Goal: Task Accomplishment & Management: Use online tool/utility

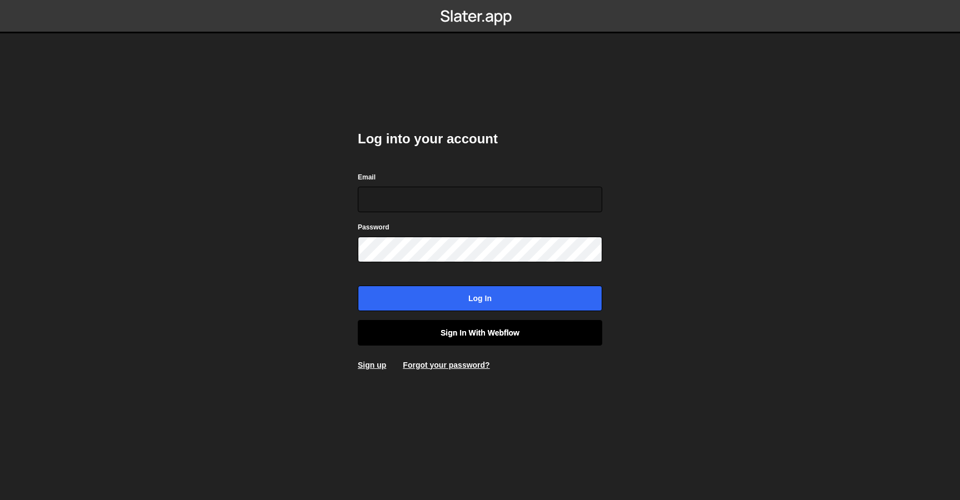
type input "contact@muratdesigns.com"
click at [457, 330] on link "Sign in with Webflow" at bounding box center [480, 333] width 245 height 26
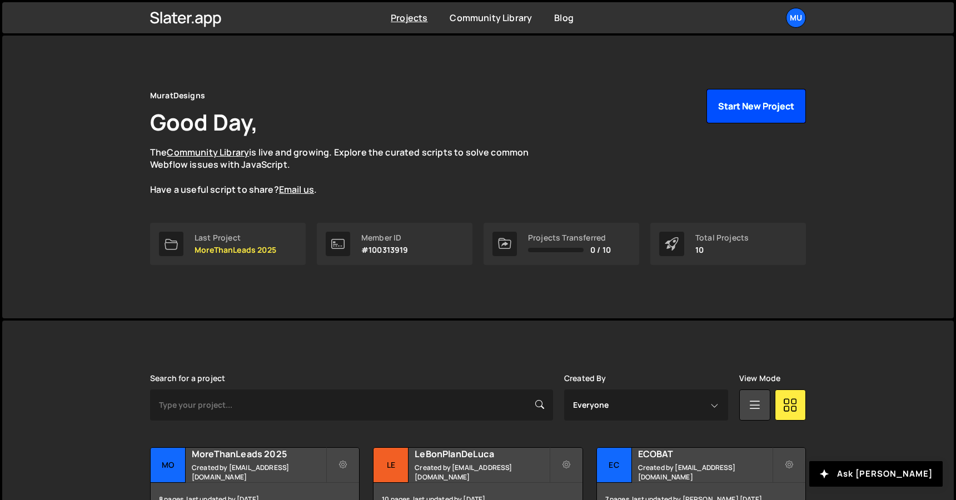
click at [761, 101] on button "Start New Project" at bounding box center [755, 106] width 99 height 34
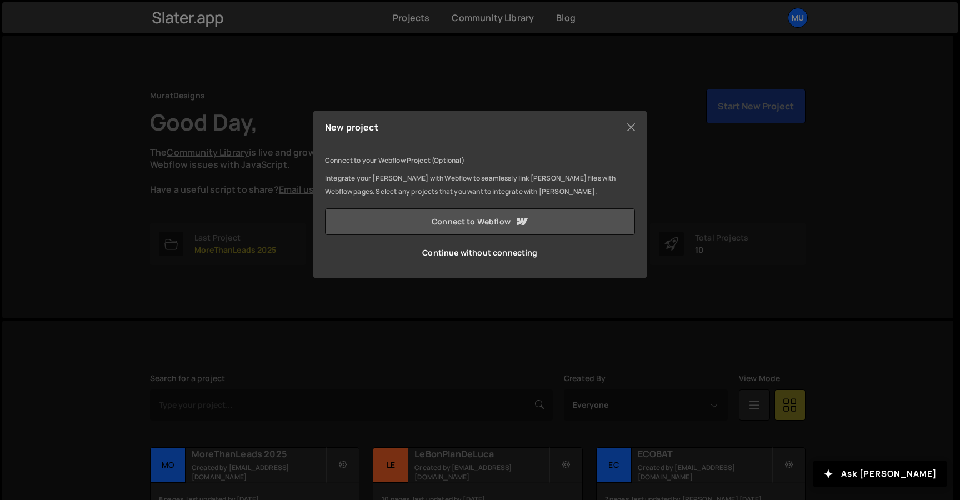
click at [469, 227] on link "Connect to Webflow" at bounding box center [480, 221] width 310 height 27
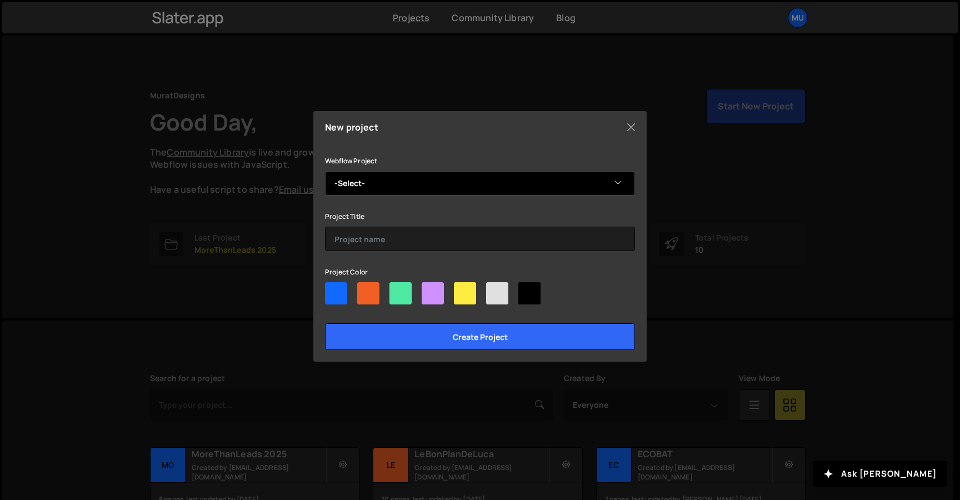
click at [401, 182] on select "-Select- Design Reptiles 🐍 Smootify" at bounding box center [480, 183] width 310 height 24
select select "681322dac8d2f55cd8873441"
click at [325, 171] on select "-Select- Design Reptiles 🐍 Smootify" at bounding box center [480, 183] width 310 height 24
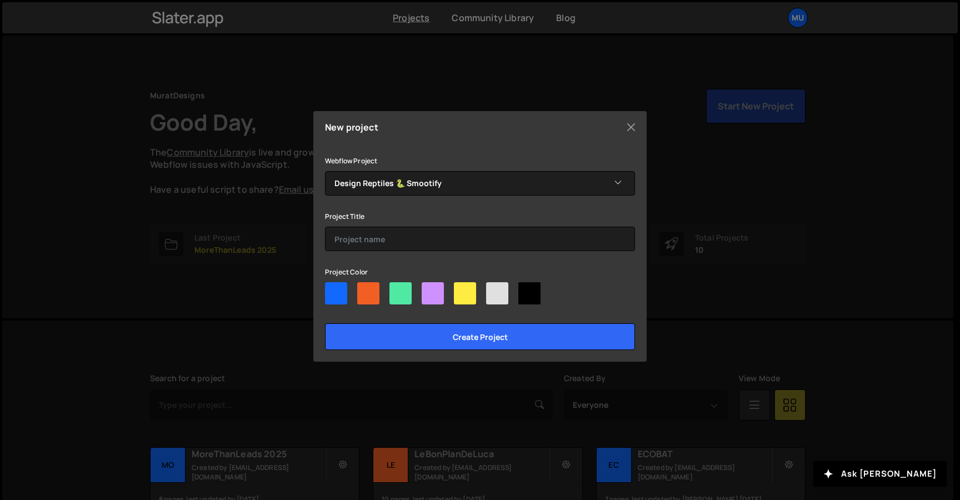
click at [398, 289] on div at bounding box center [401, 293] width 22 height 22
click at [397, 289] on input"] "radio" at bounding box center [393, 285] width 7 height 7
radio input"] "true"
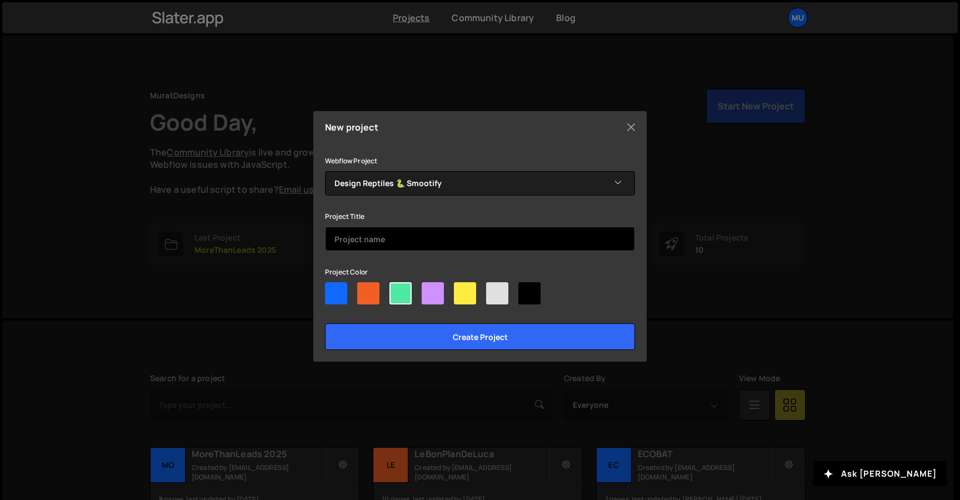
click at [390, 236] on input "text" at bounding box center [480, 239] width 310 height 24
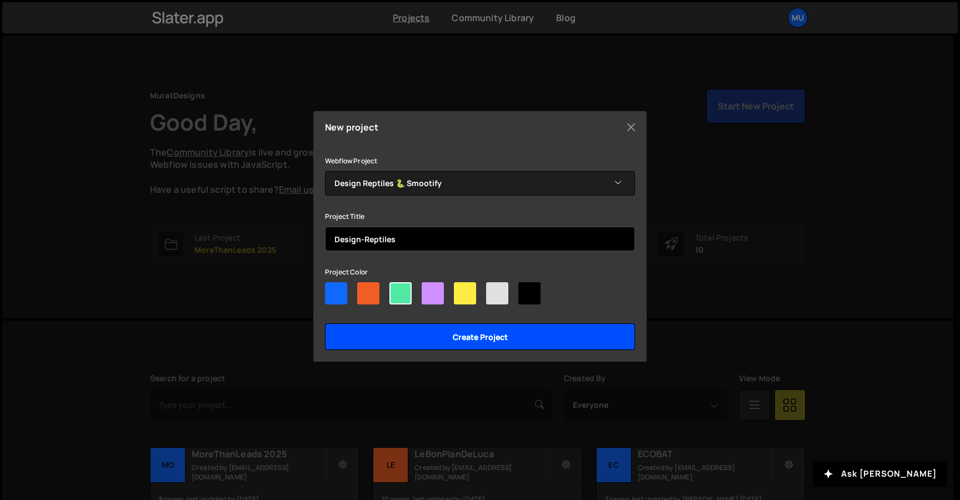
type input "Design-Reptiles"
click at [413, 346] on input "Create project" at bounding box center [480, 336] width 310 height 27
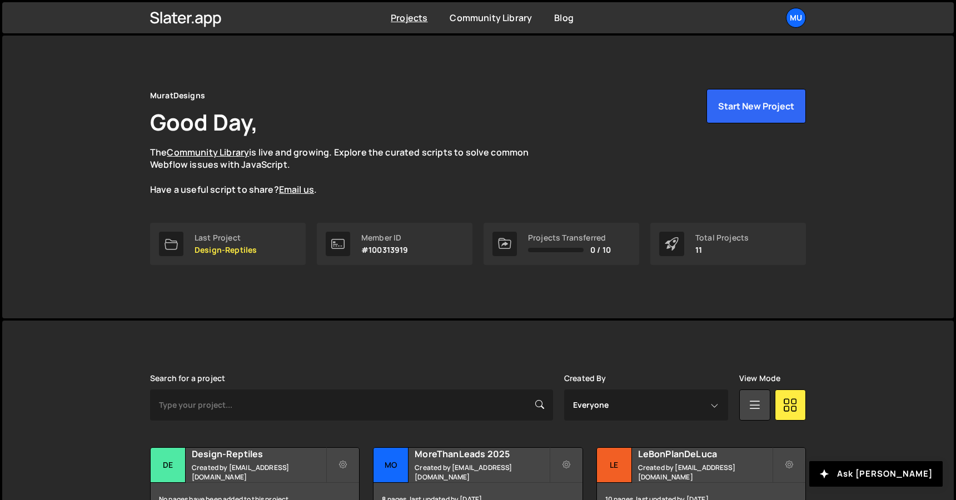
scroll to position [293, 0]
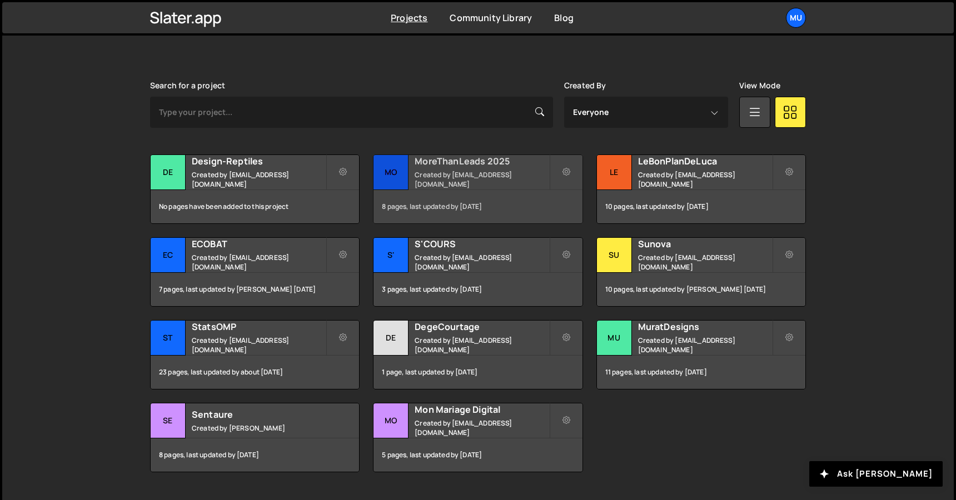
click at [415, 167] on h2 "MoreThanLeads 2025" at bounding box center [482, 161] width 134 height 12
click at [273, 180] on small "Created by muratdesigns1@gmail.com" at bounding box center [259, 179] width 134 height 19
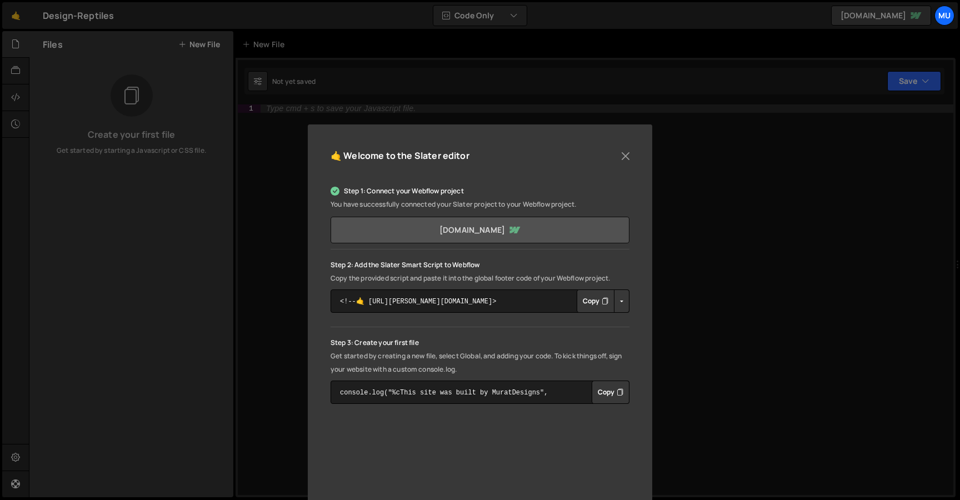
click at [576, 230] on link "[DOMAIN_NAME]" at bounding box center [480, 230] width 299 height 27
click at [582, 303] on button "Copy" at bounding box center [596, 301] width 38 height 23
click at [625, 153] on button "Close" at bounding box center [625, 156] width 17 height 17
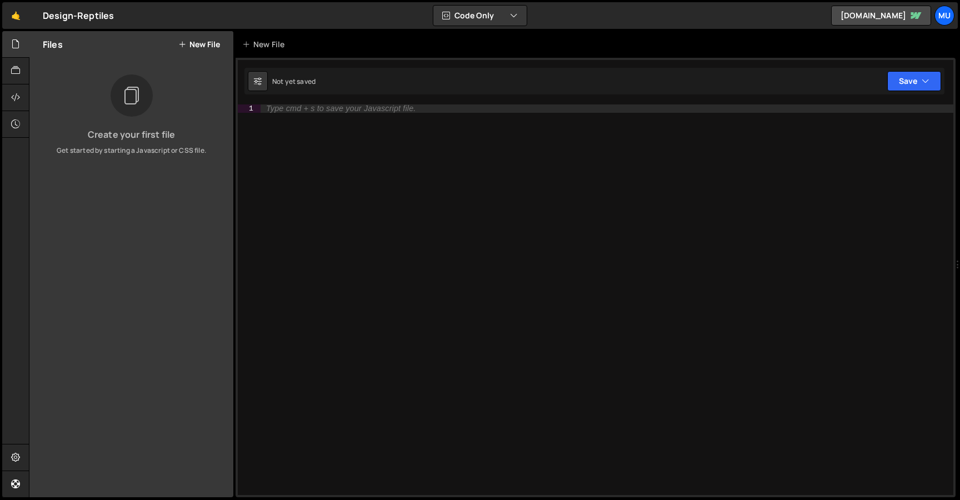
click at [201, 36] on div "Files New File" at bounding box center [131, 44] width 204 height 27
click at [196, 48] on button "New File" at bounding box center [199, 44] width 42 height 9
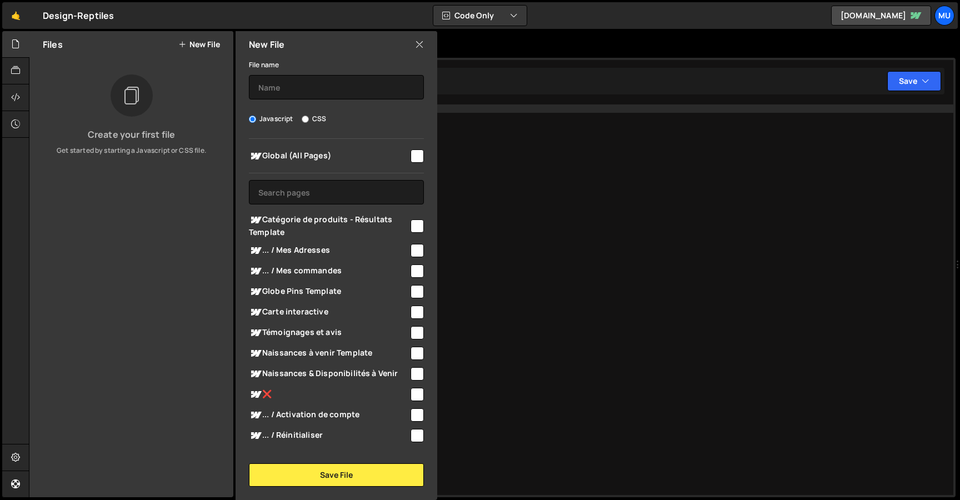
click at [291, 152] on span "Global (All Pages)" at bounding box center [329, 156] width 160 height 13
checkbox input "true"
click at [299, 84] on input "text" at bounding box center [336, 87] width 175 height 24
type input "Splide"
click at [378, 483] on button "Save File" at bounding box center [336, 475] width 175 height 23
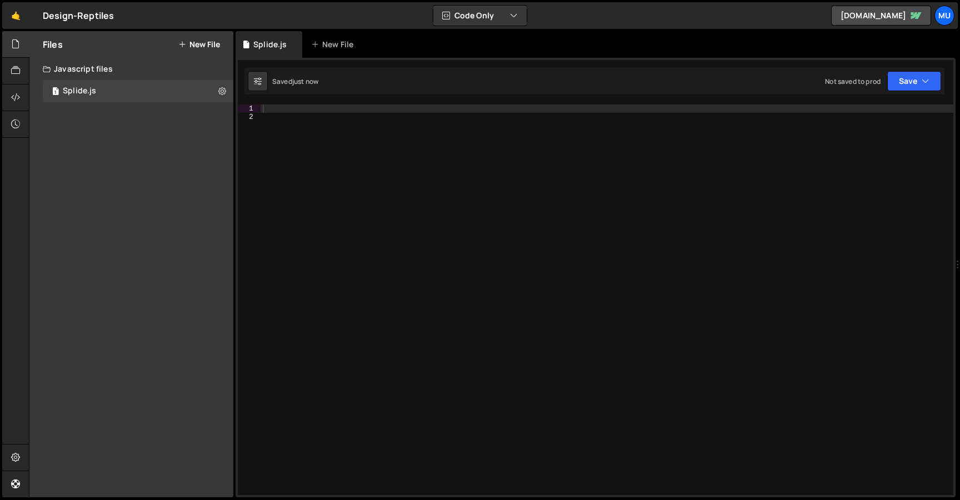
click at [351, 132] on div at bounding box center [607, 307] width 693 height 407
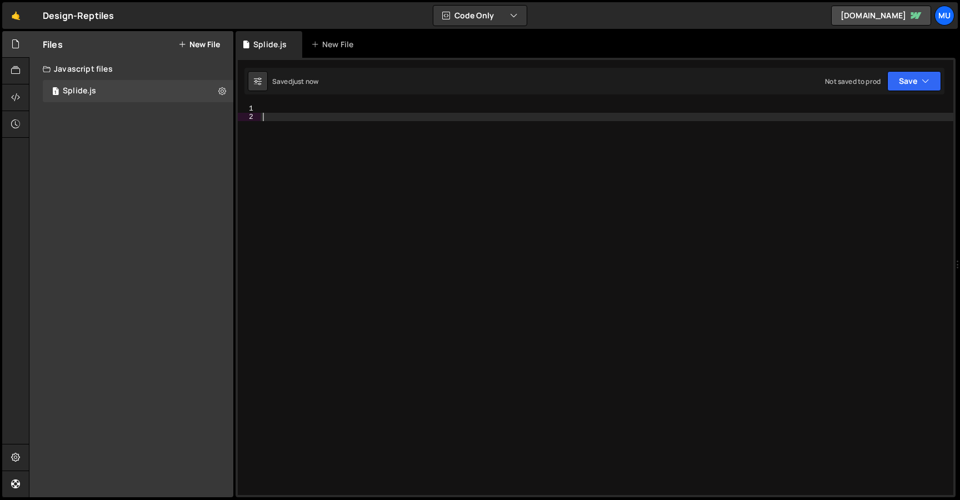
click at [322, 110] on div at bounding box center [607, 307] width 693 height 407
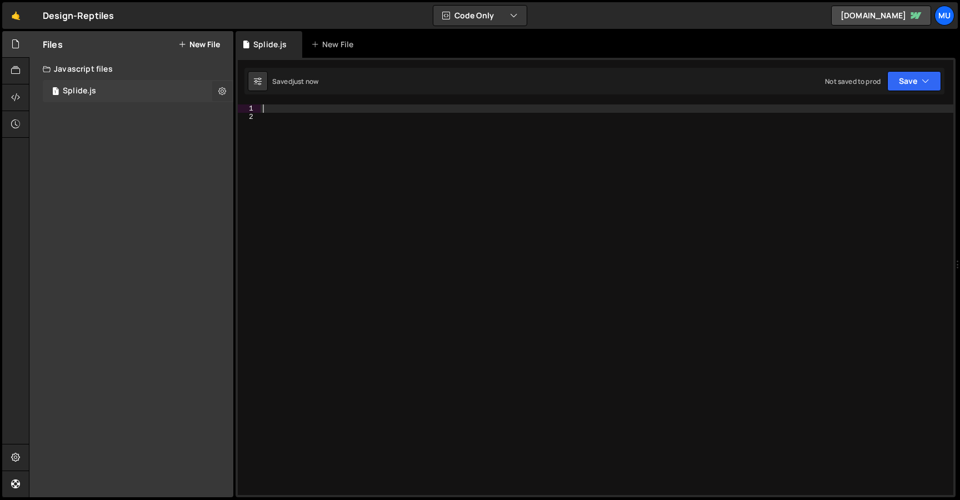
scroll to position [1669, 0]
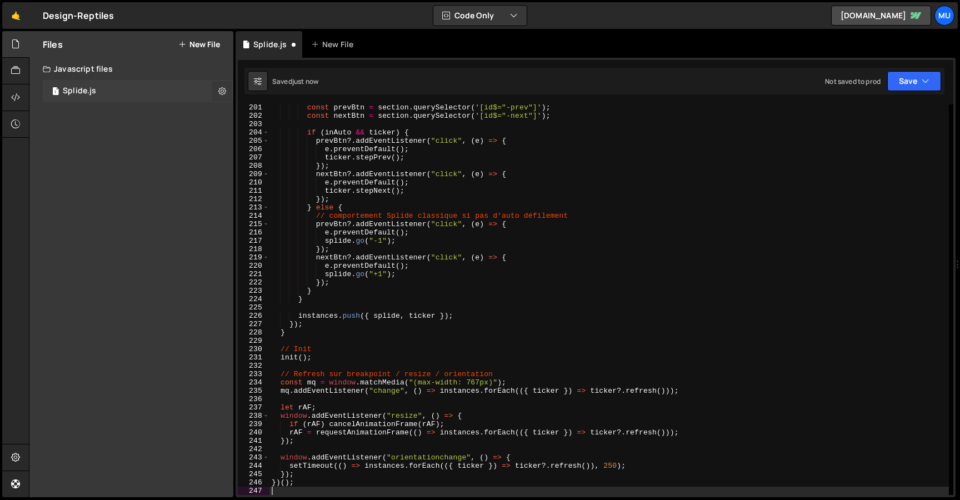
click at [221, 89] on icon at bounding box center [222, 91] width 8 height 11
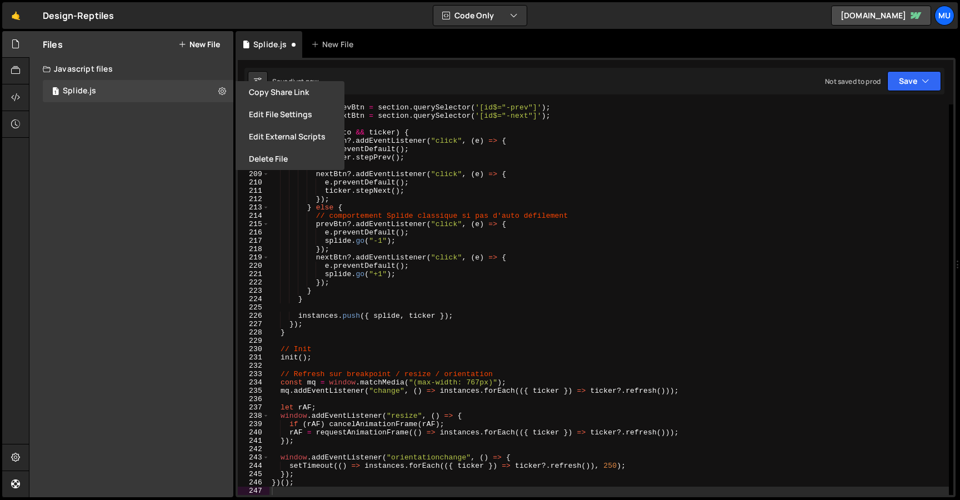
drag, startPoint x: 268, startPoint y: 136, endPoint x: 617, endPoint y: 26, distance: 366.3
click at [268, 136] on button "Edit External Scripts" at bounding box center [290, 137] width 109 height 22
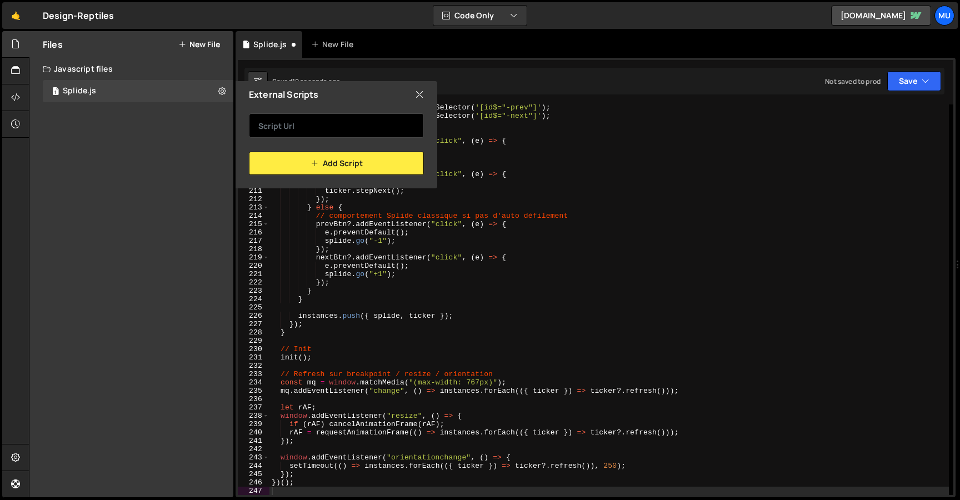
click at [353, 113] on input "text" at bounding box center [336, 125] width 175 height 24
paste input "[URL][DOMAIN_NAME]"
type input "[URL][DOMAIN_NAME]"
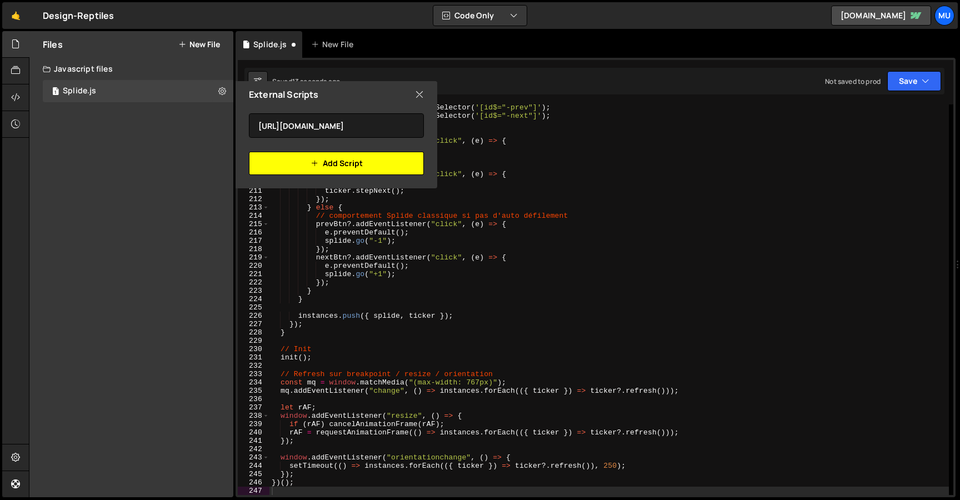
click at [344, 166] on button "Add Script" at bounding box center [336, 163] width 175 height 23
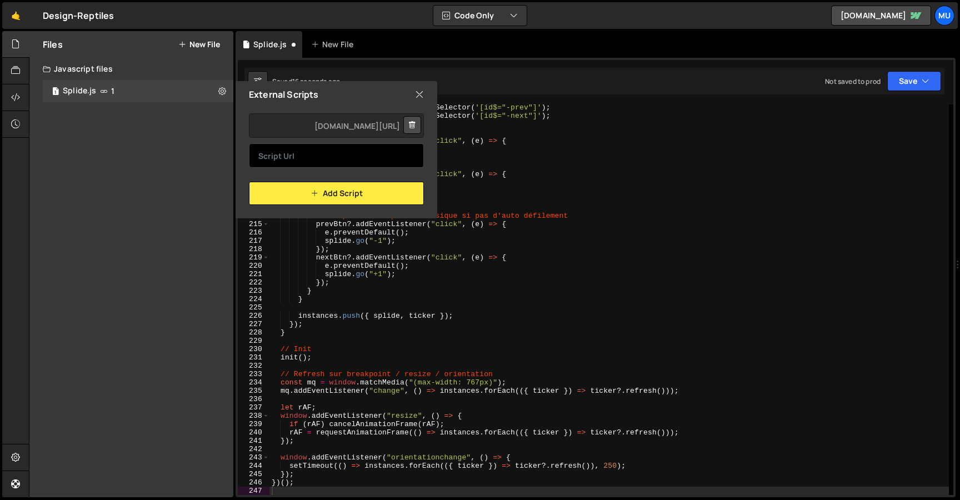
click at [363, 163] on input "text" at bounding box center [336, 155] width 175 height 24
paste input "[URL][DOMAIN_NAME]"
type input "[URL][DOMAIN_NAME]"
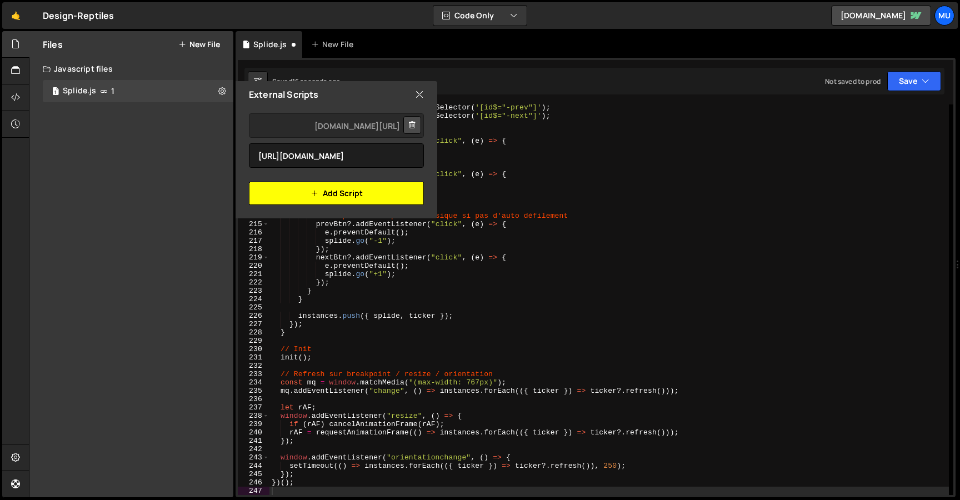
click at [319, 195] on button "Add Script" at bounding box center [336, 193] width 175 height 23
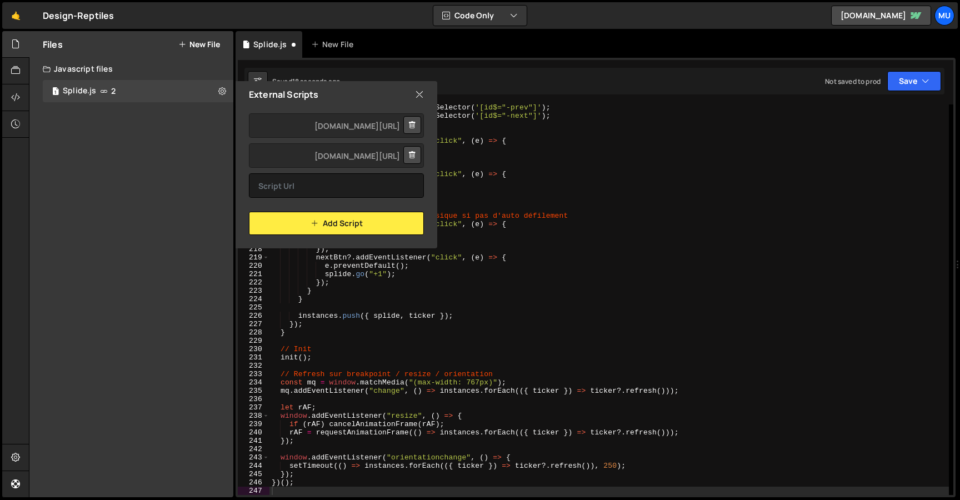
click at [420, 94] on icon at bounding box center [419, 94] width 9 height 12
checkbox input "false"
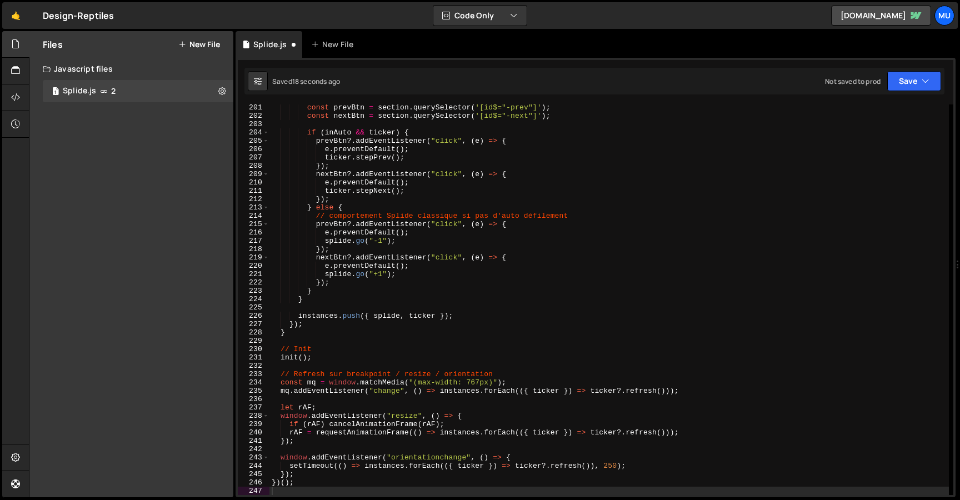
click at [198, 42] on button "New File" at bounding box center [199, 44] width 42 height 9
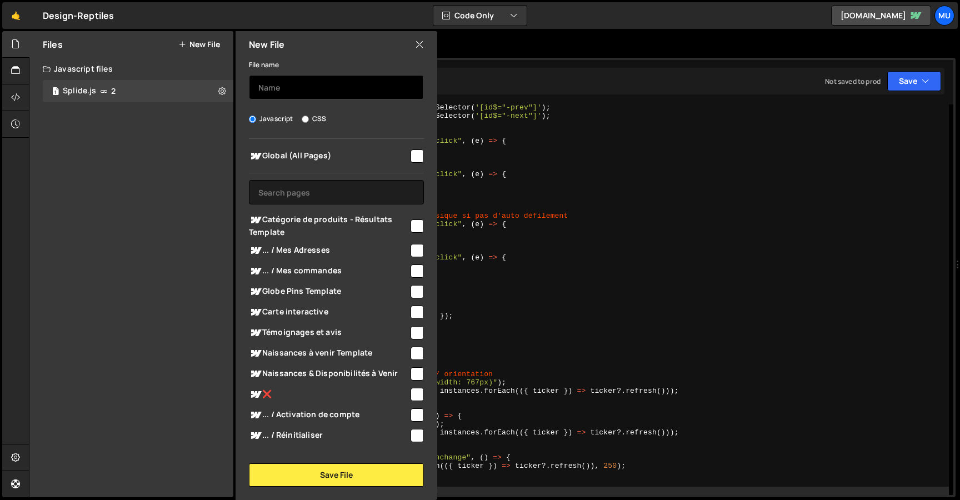
click at [312, 89] on input "text" at bounding box center [336, 87] width 175 height 24
type input "Smooth Scroll"
click at [304, 157] on span "Global (All Pages)" at bounding box center [329, 156] width 160 height 13
checkbox input "true"
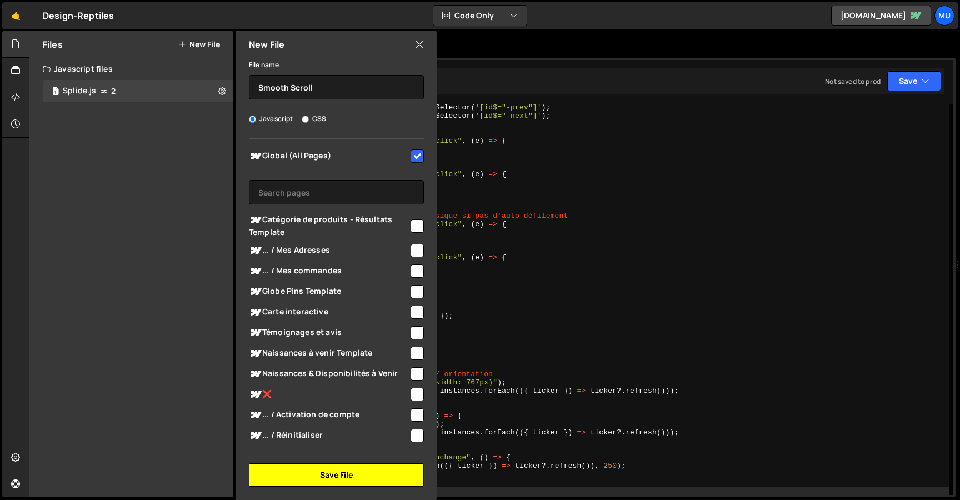
click at [303, 481] on button "Save File" at bounding box center [336, 475] width 175 height 23
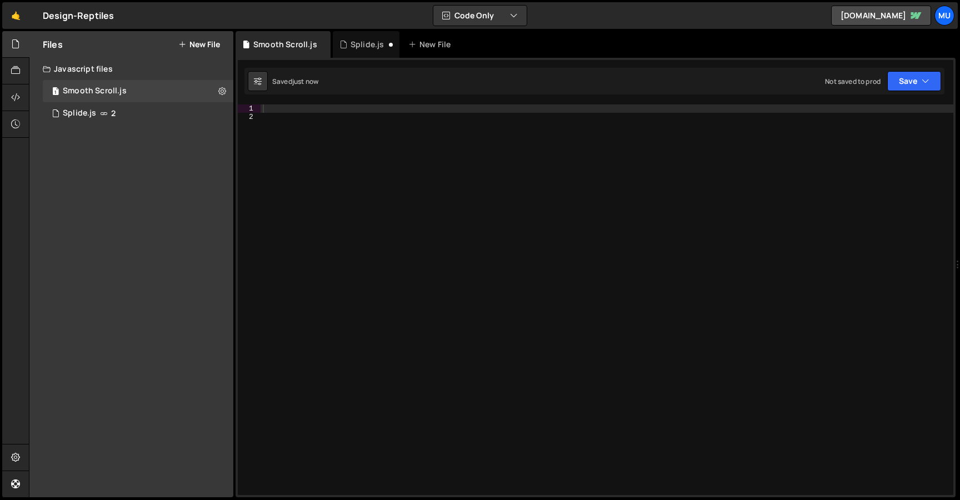
click at [342, 109] on div at bounding box center [607, 307] width 693 height 407
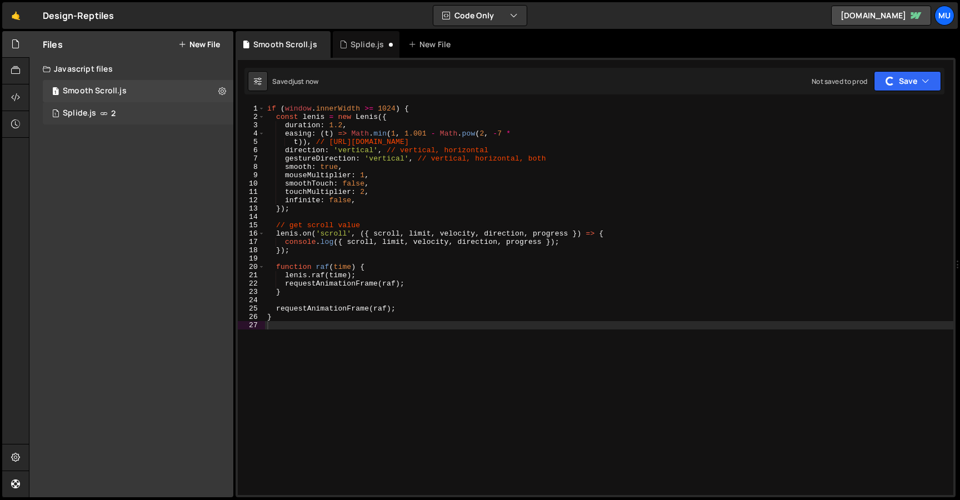
click at [202, 116] on div "1 Splide.js 2" at bounding box center [138, 113] width 191 height 22
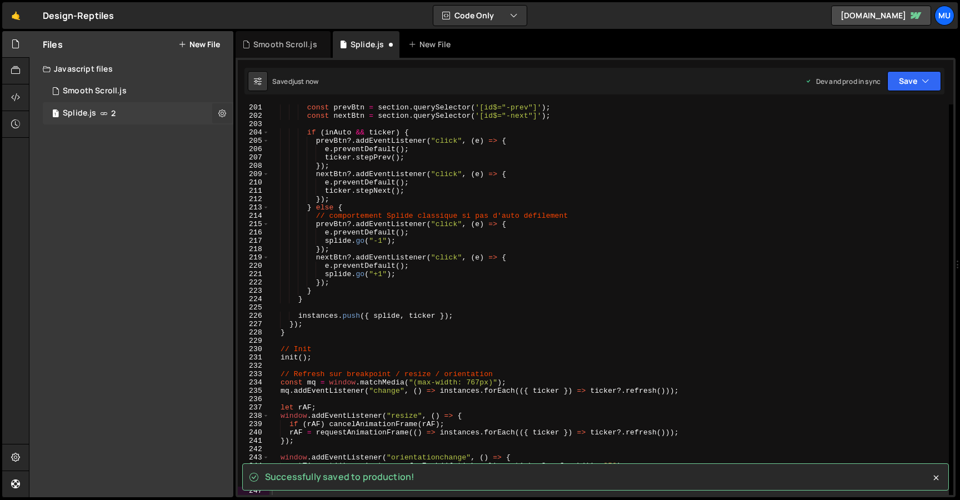
click at [224, 118] on icon at bounding box center [222, 113] width 8 height 11
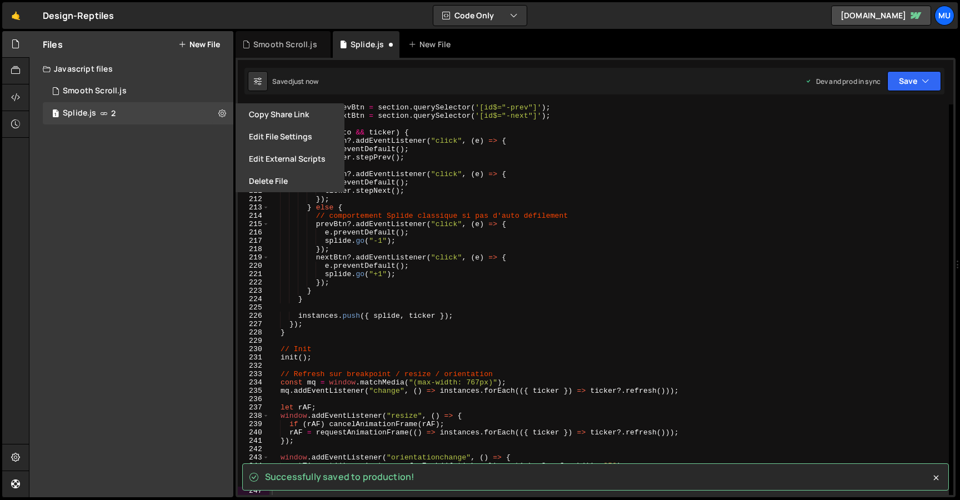
type textarea "});"
click at [624, 199] on div "const prevBtn = section . querySelector ( '[id$="-prev"]' ) ; const nextBtn = s…" at bounding box center [610, 306] width 680 height 407
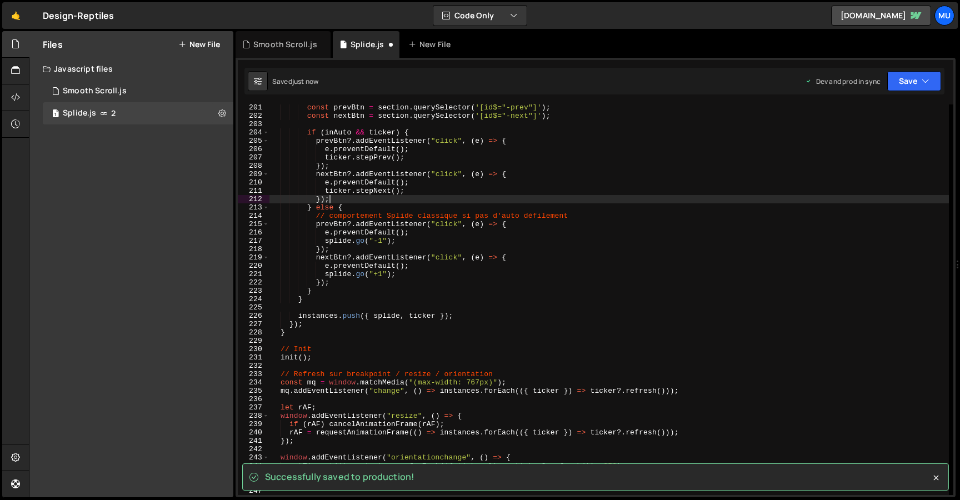
click at [623, 201] on div "const prevBtn = section . querySelector ( '[id$="-prev"]' ) ; const nextBtn = s…" at bounding box center [610, 306] width 680 height 407
click at [216, 86] on div "1 Smooth Scroll.js 0" at bounding box center [138, 91] width 191 height 22
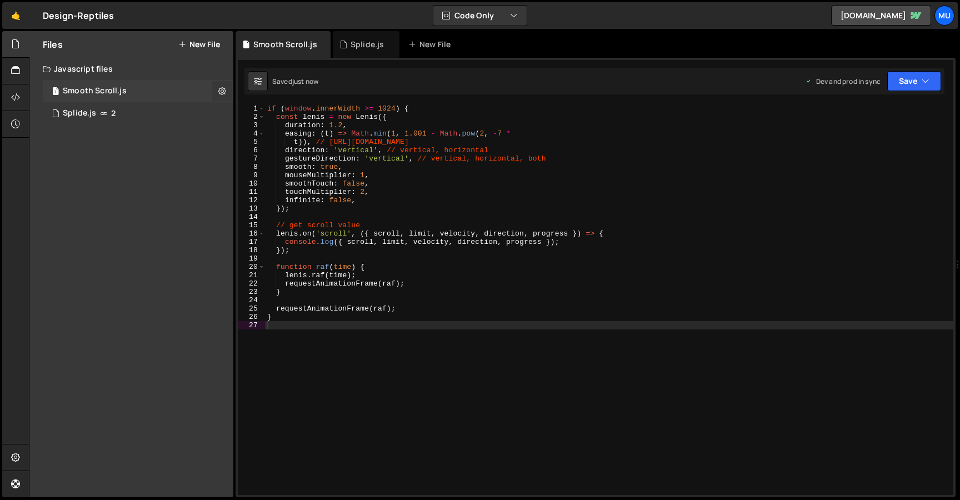
click at [218, 92] on icon at bounding box center [222, 91] width 8 height 11
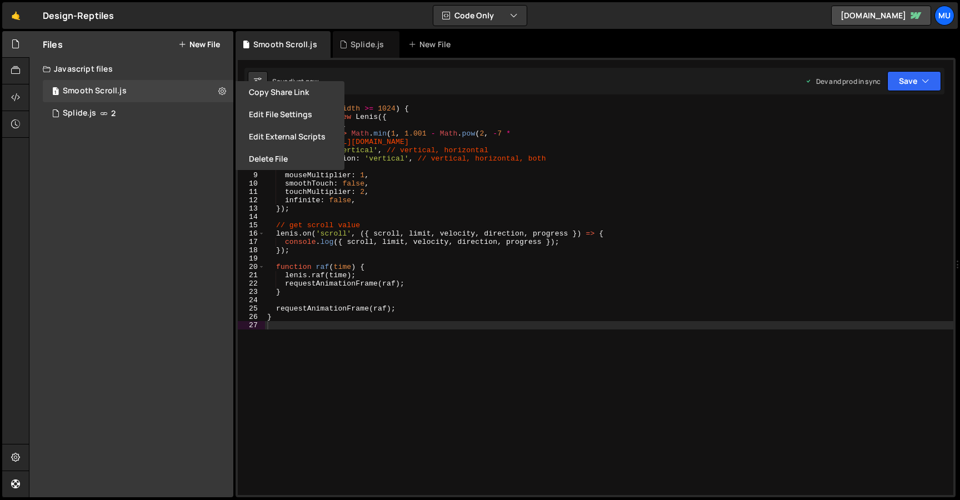
click at [271, 138] on button "Edit External Scripts" at bounding box center [290, 137] width 109 height 22
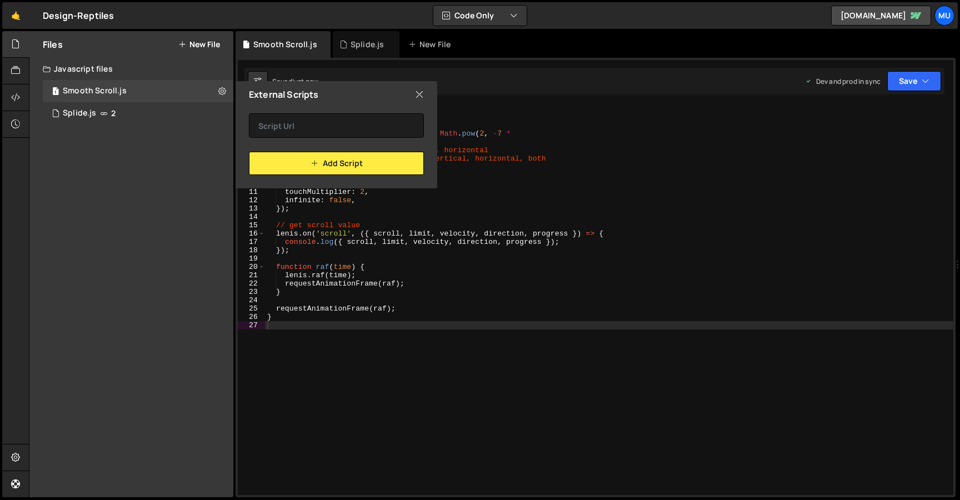
click at [340, 142] on div "Add Script" at bounding box center [337, 141] width 202 height 67
click at [343, 131] on input "text" at bounding box center [336, 125] width 175 height 24
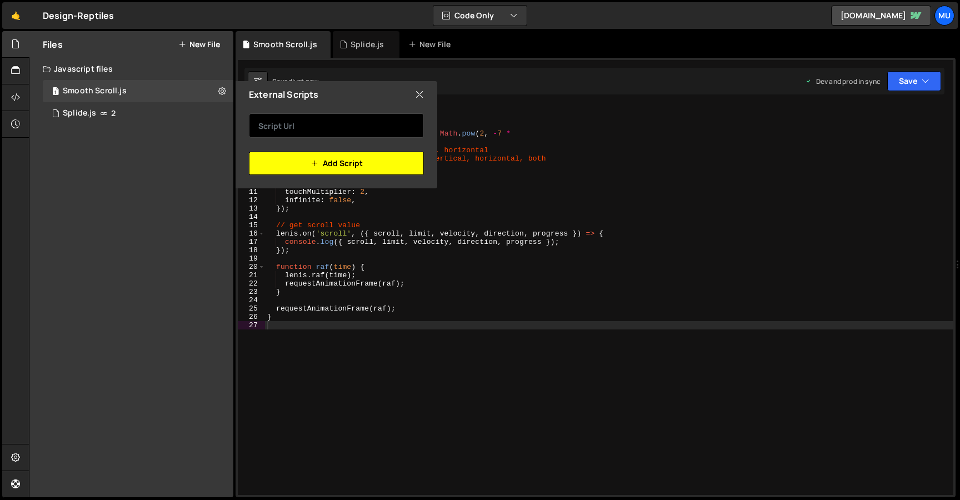
paste input "[URL][DOMAIN_NAME][PERSON_NAME][PERSON_NAME]"
type input "[URL][DOMAIN_NAME][PERSON_NAME][PERSON_NAME]"
click at [330, 160] on button "Add Script" at bounding box center [336, 163] width 175 height 23
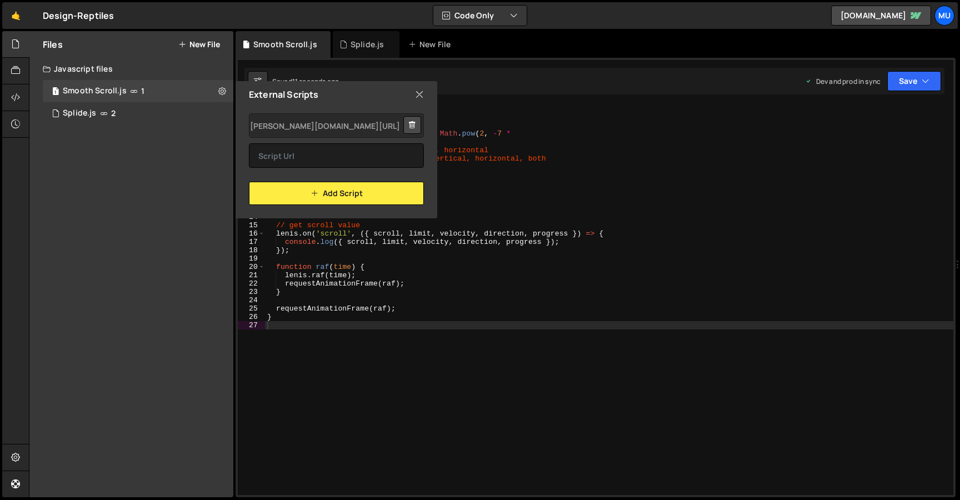
click at [418, 94] on icon at bounding box center [419, 94] width 9 height 12
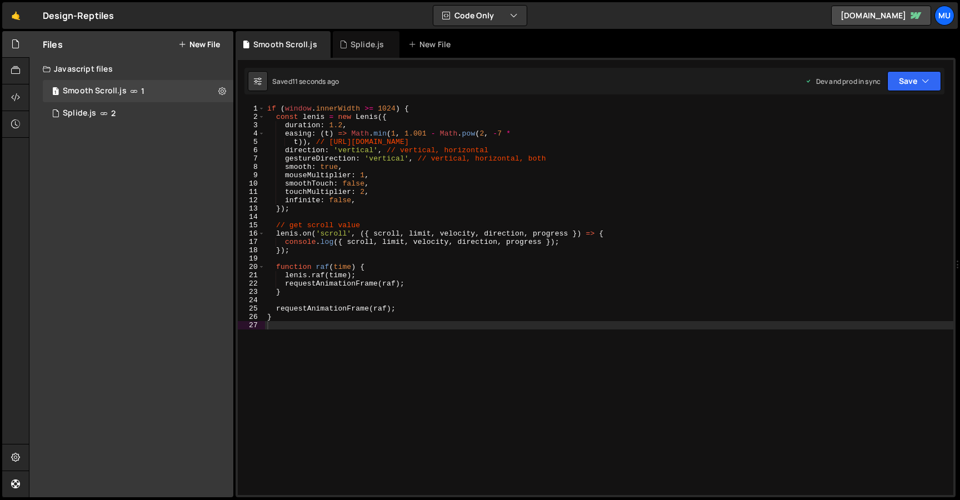
type textarea "});"
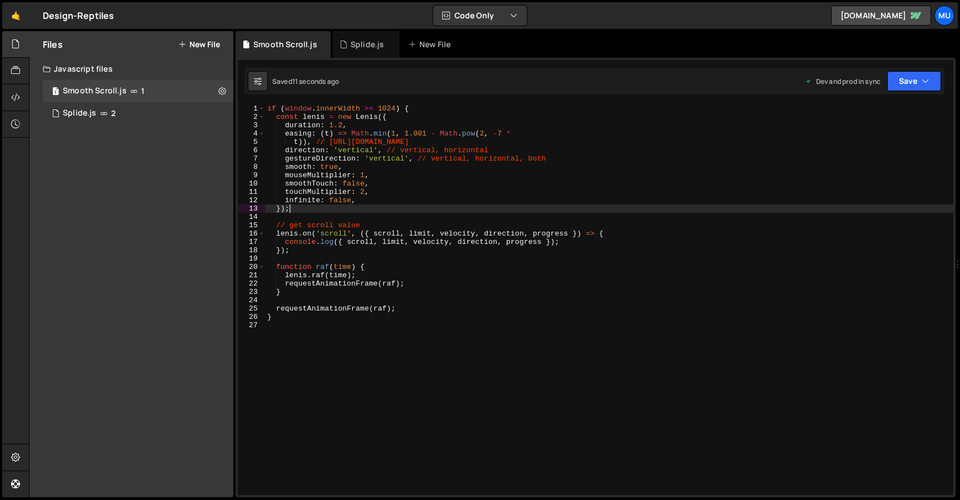
click at [442, 206] on div "if ( window . innerWidth >= 1024 ) { const [PERSON_NAME] = new [PERSON_NAME] ({…" at bounding box center [609, 307] width 689 height 407
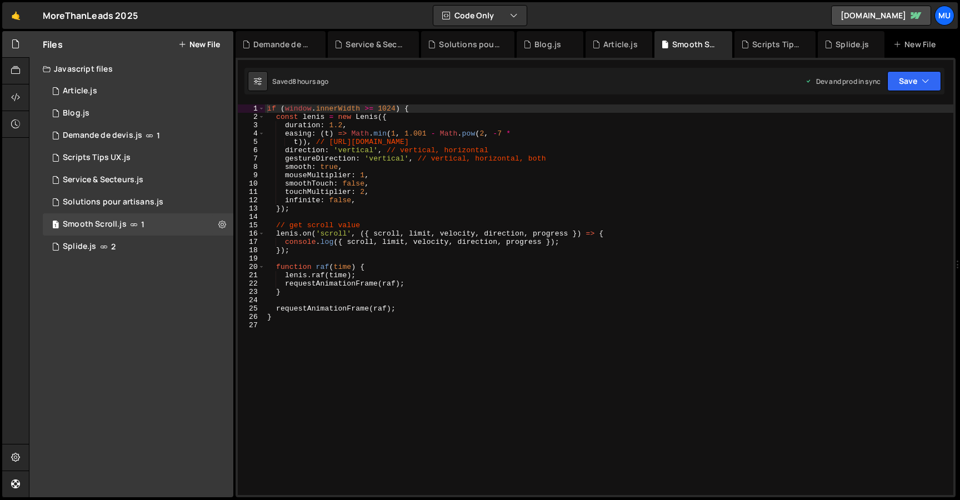
click at [508, 350] on div "if ( window . innerWidth >= 1024 ) { const [PERSON_NAME] = new [PERSON_NAME] ({…" at bounding box center [609, 307] width 689 height 407
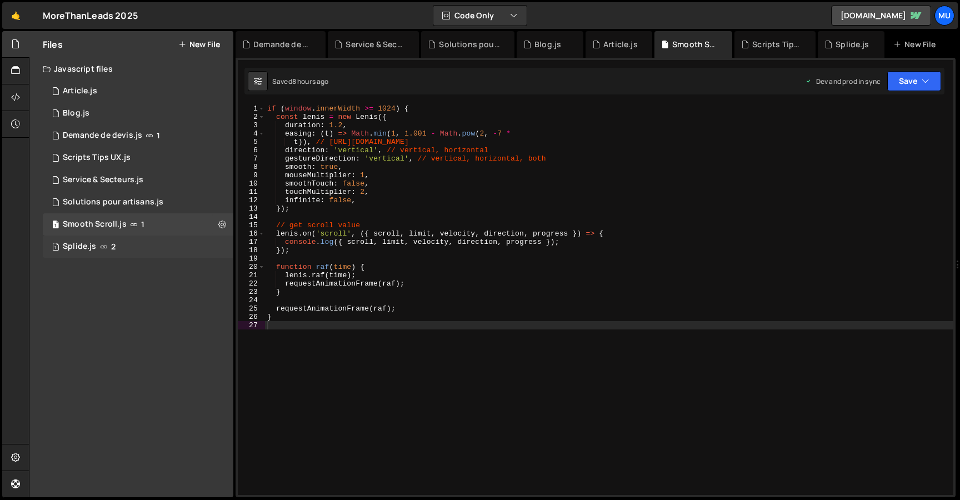
click at [152, 248] on div "1 Splide.js 2" at bounding box center [138, 247] width 191 height 22
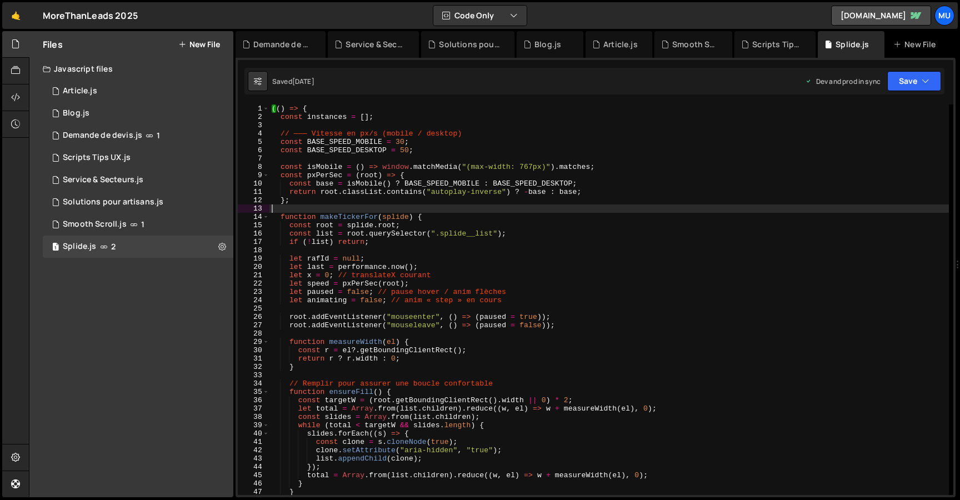
click at [403, 208] on div "(( ) => { const instances = [ ] ; // ——— Vitesse en px/s (mobile / desktop) con…" at bounding box center [610, 307] width 680 height 407
type textarea "})();"
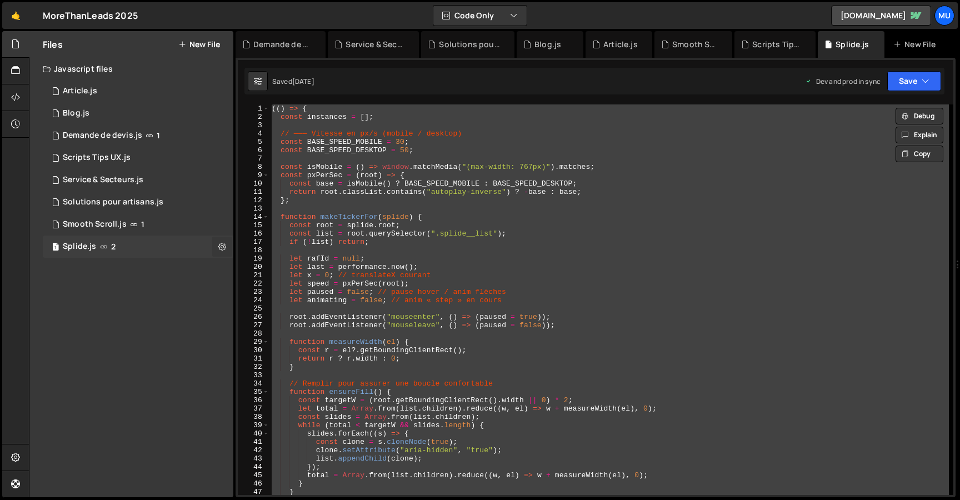
click at [226, 248] on button at bounding box center [222, 247] width 20 height 20
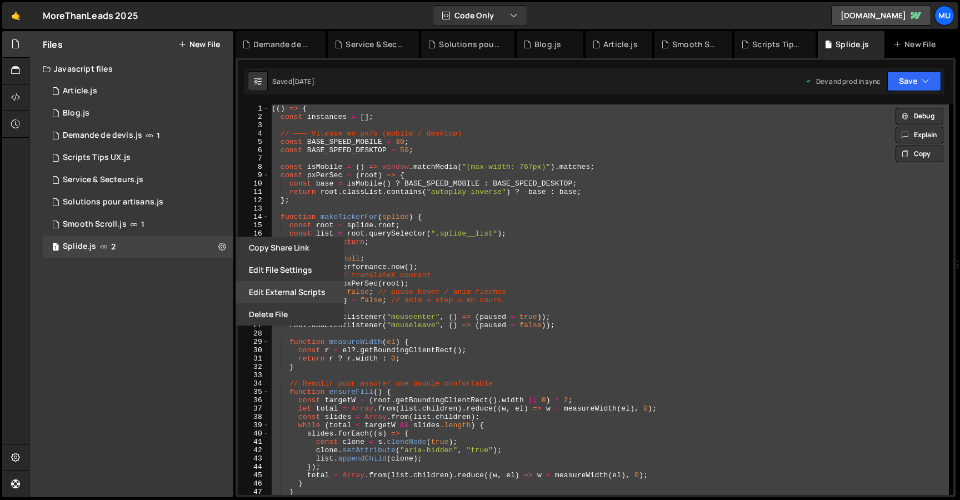
click at [275, 289] on button "Edit External Scripts" at bounding box center [290, 292] width 109 height 22
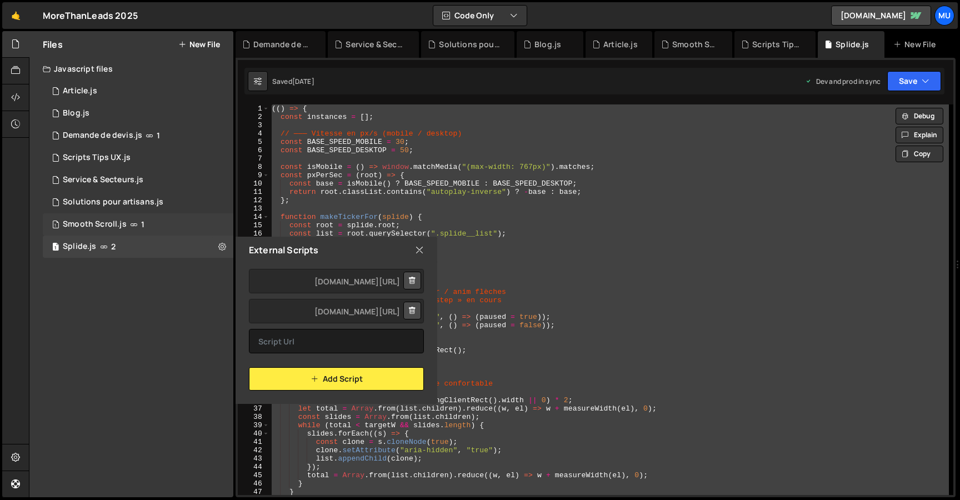
click at [158, 226] on div "1 Smooth Scroll.js 1" at bounding box center [138, 224] width 191 height 22
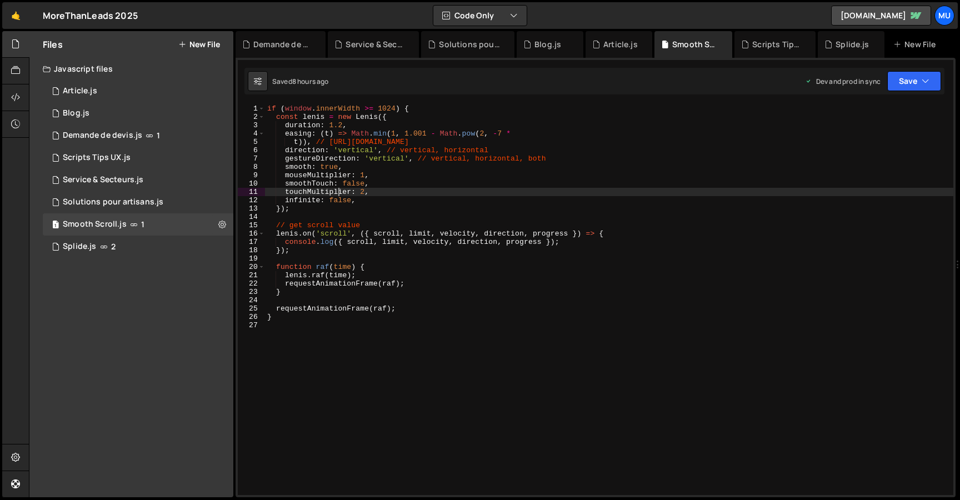
click at [339, 188] on div "if ( window . innerWidth >= 1024 ) { const [PERSON_NAME] = new [PERSON_NAME] ({…" at bounding box center [609, 307] width 689 height 407
type textarea "}"
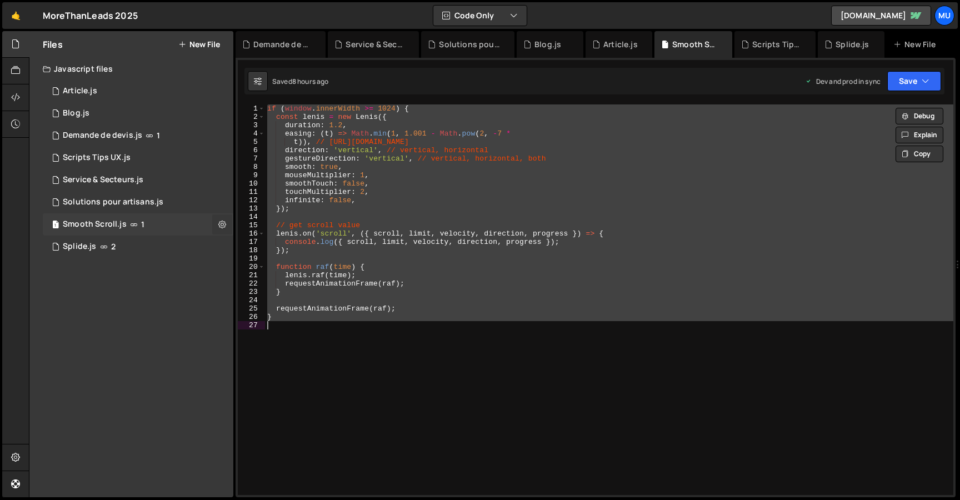
click at [220, 223] on icon at bounding box center [222, 224] width 8 height 11
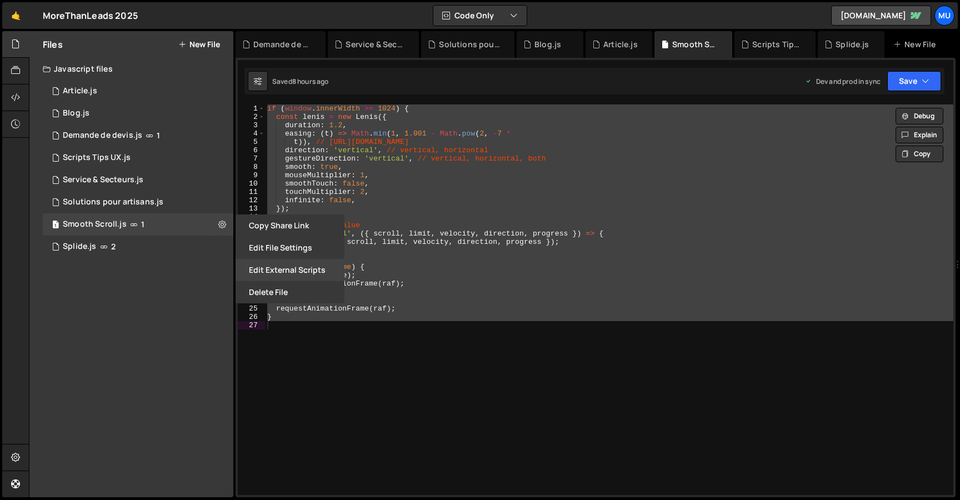
click at [277, 268] on button "Edit External Scripts" at bounding box center [290, 270] width 109 height 22
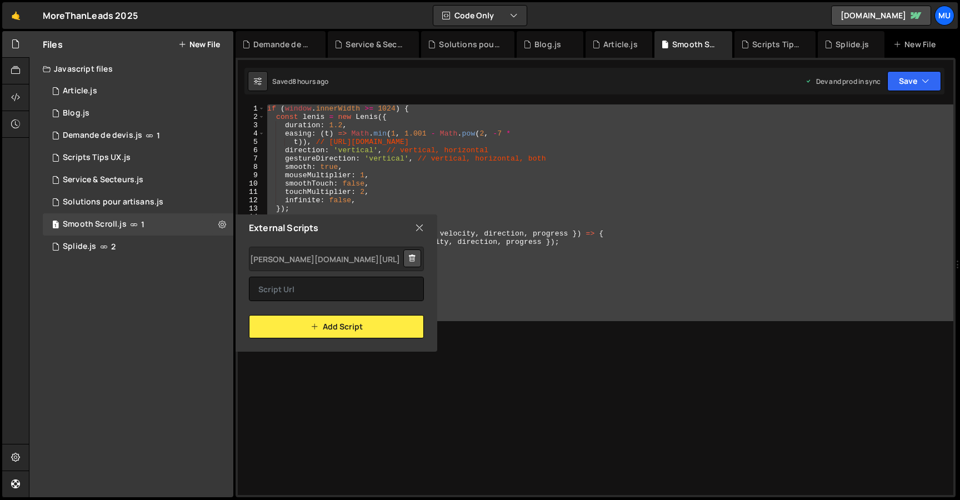
click at [336, 245] on div "[URL][DOMAIN_NAME][PERSON_NAME][PERSON_NAME] Add Script" at bounding box center [337, 289] width 202 height 97
